Goal: Task Accomplishment & Management: Complete application form

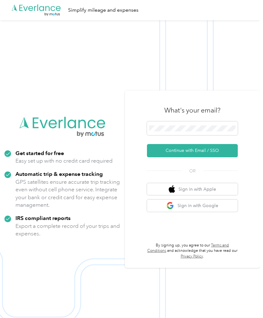
click at [227, 157] on button "Continue with Email / SSO" at bounding box center [192, 150] width 91 height 13
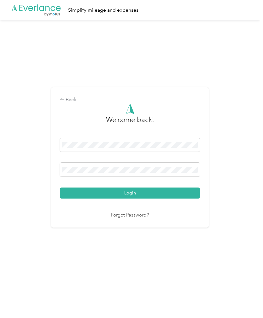
click at [131, 199] on button "Login" at bounding box center [130, 193] width 140 height 11
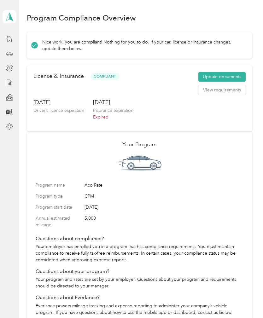
click at [228, 74] on button "Update documents" at bounding box center [221, 77] width 47 height 10
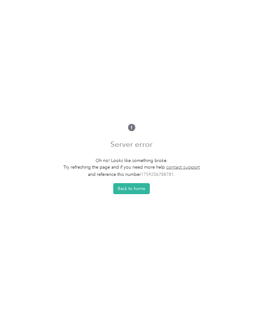
click at [139, 194] on button "Back to home" at bounding box center [131, 188] width 37 height 11
click at [192, 170] on link "contact support" at bounding box center [183, 167] width 34 height 6
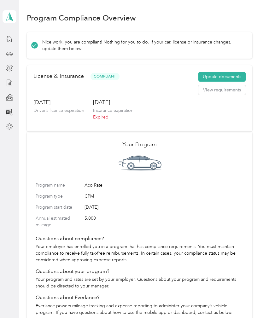
click at [7, 38] on icon at bounding box center [9, 38] width 7 height 7
